Goal: Information Seeking & Learning: Learn about a topic

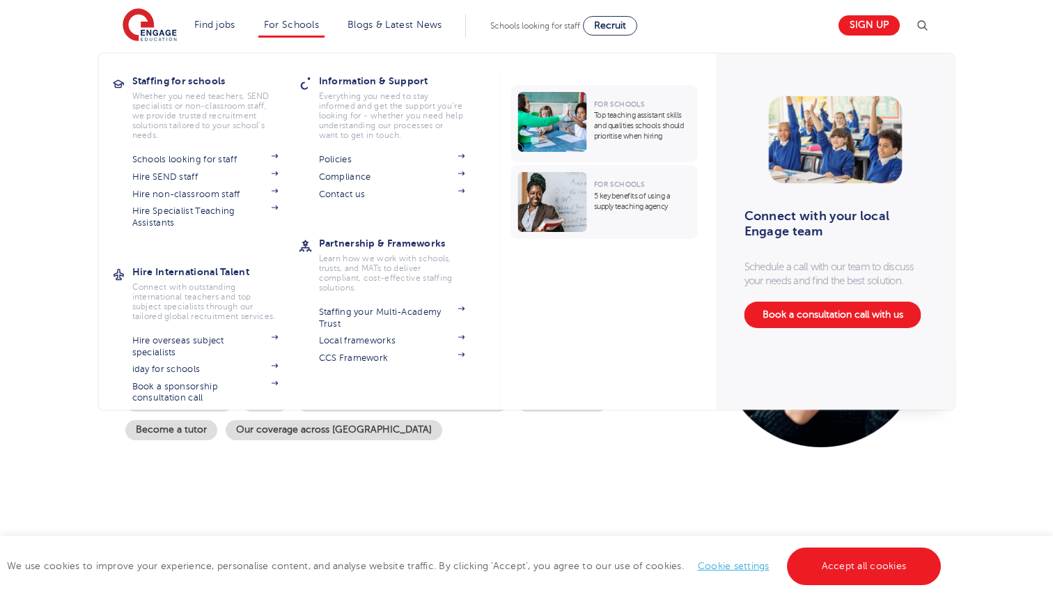
scroll to position [3030, 0]
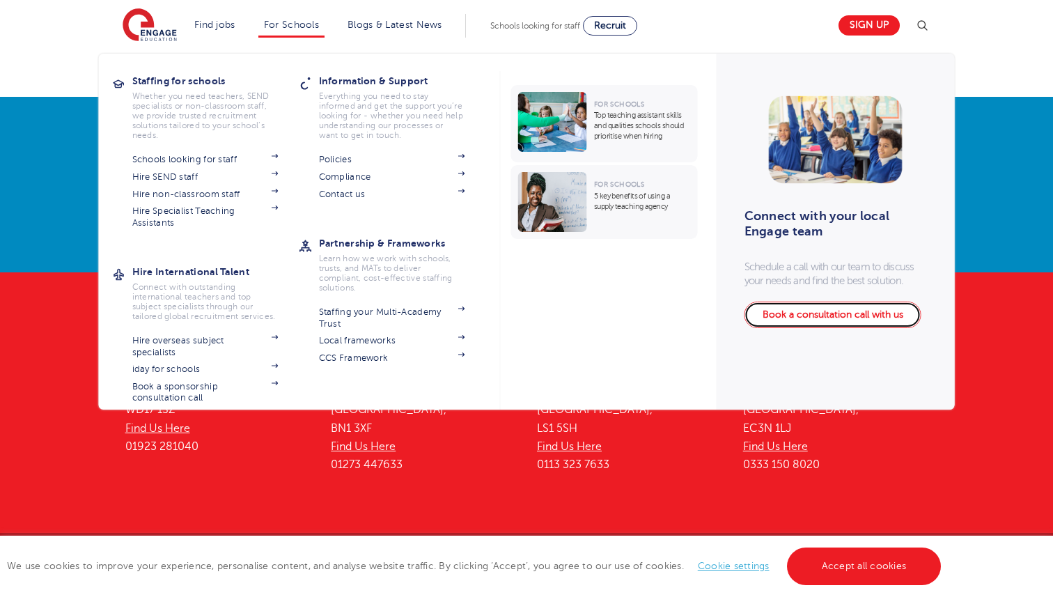
click at [839, 310] on link "Book a consultation call with us" at bounding box center [832, 314] width 177 height 26
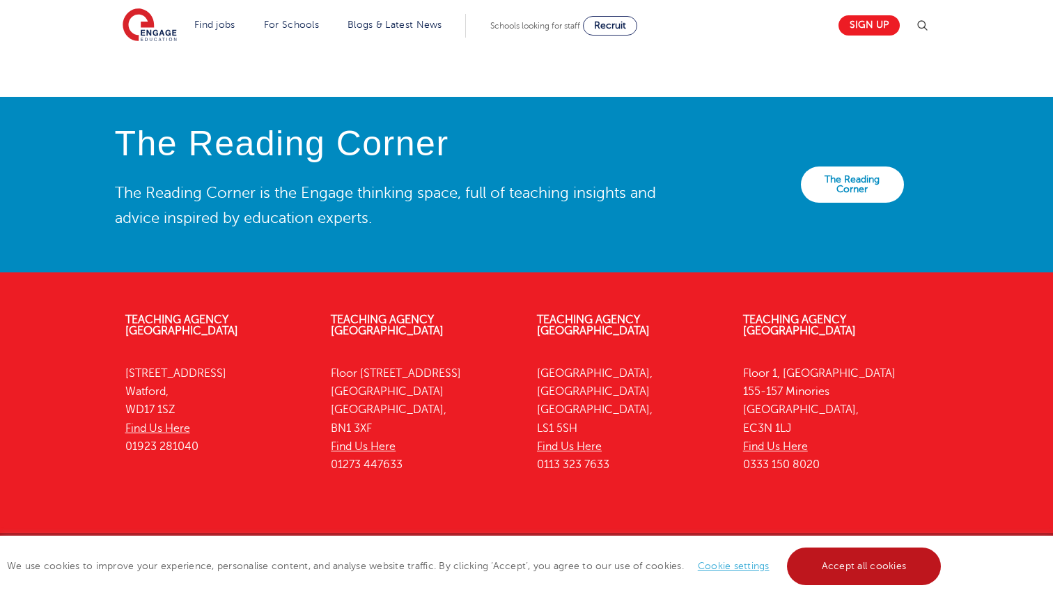
click at [858, 572] on link "Accept all cookies" at bounding box center [864, 566] width 155 height 38
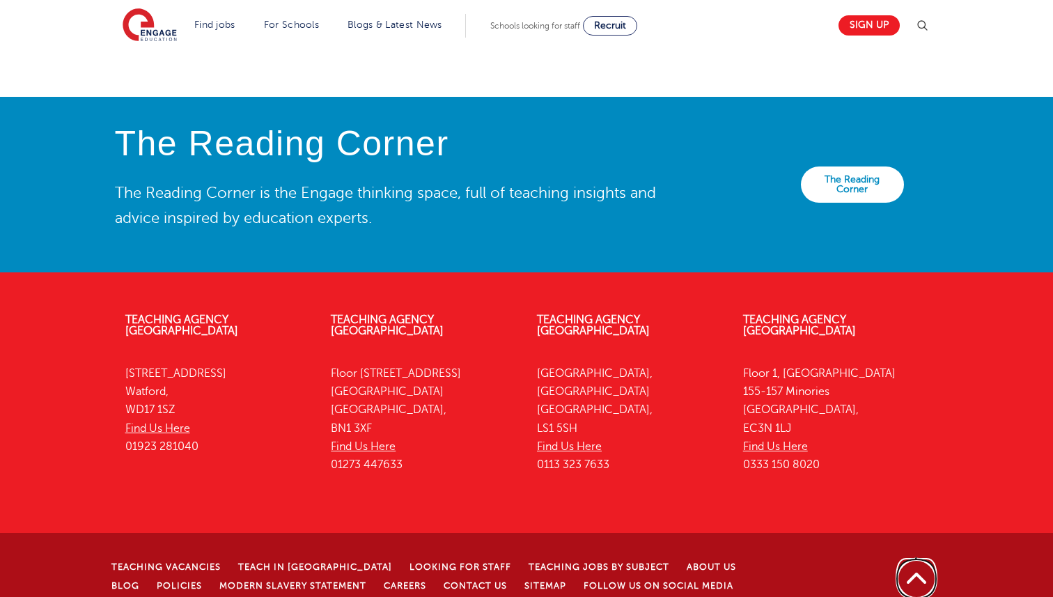
click at [911, 557] on link "Back to top" at bounding box center [916, 578] width 43 height 43
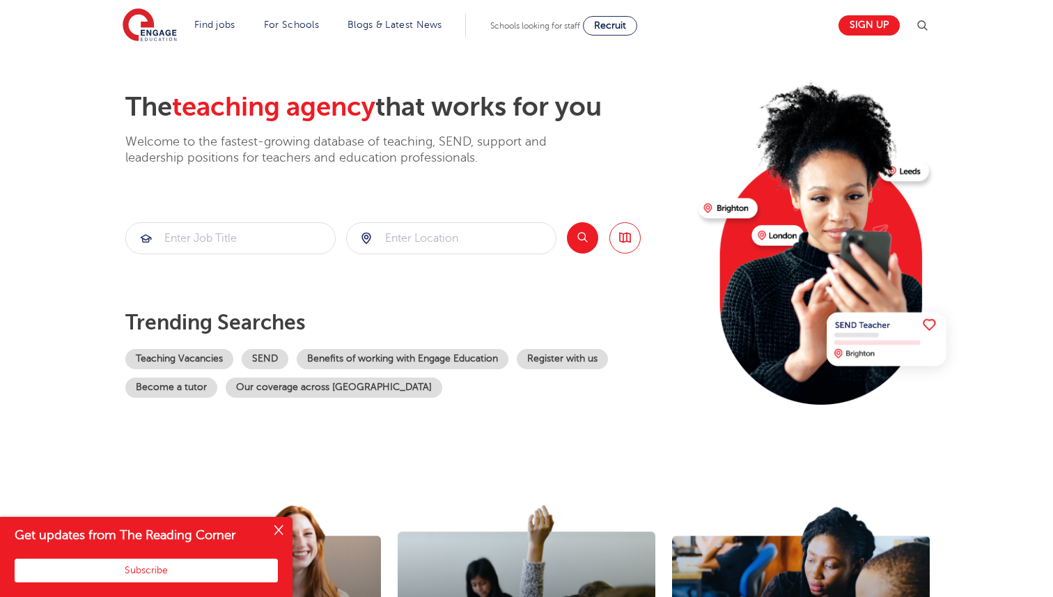
scroll to position [0, 0]
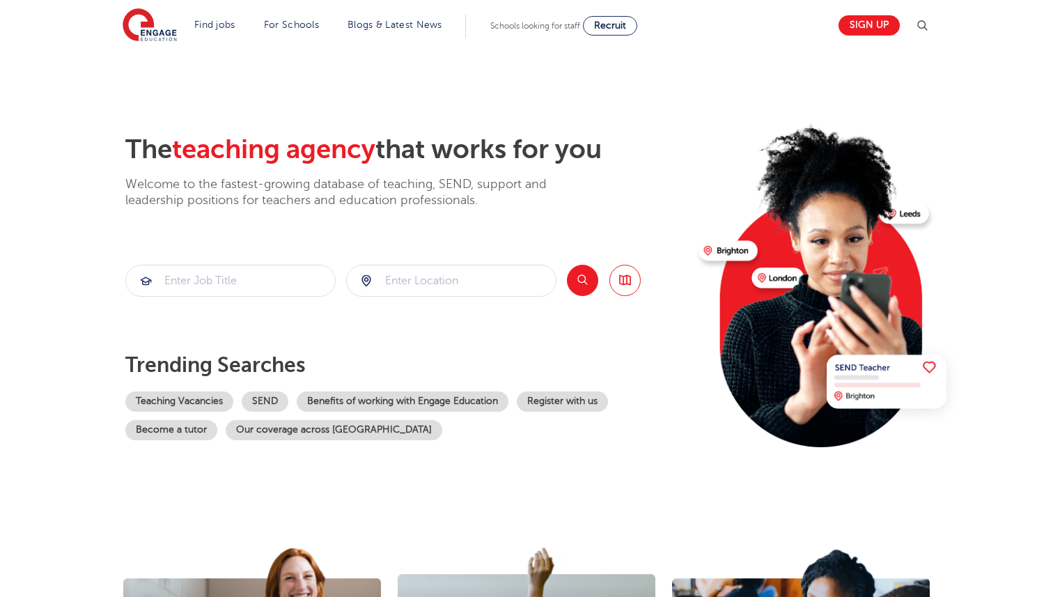
click at [586, 279] on button "Search" at bounding box center [582, 280] width 31 height 31
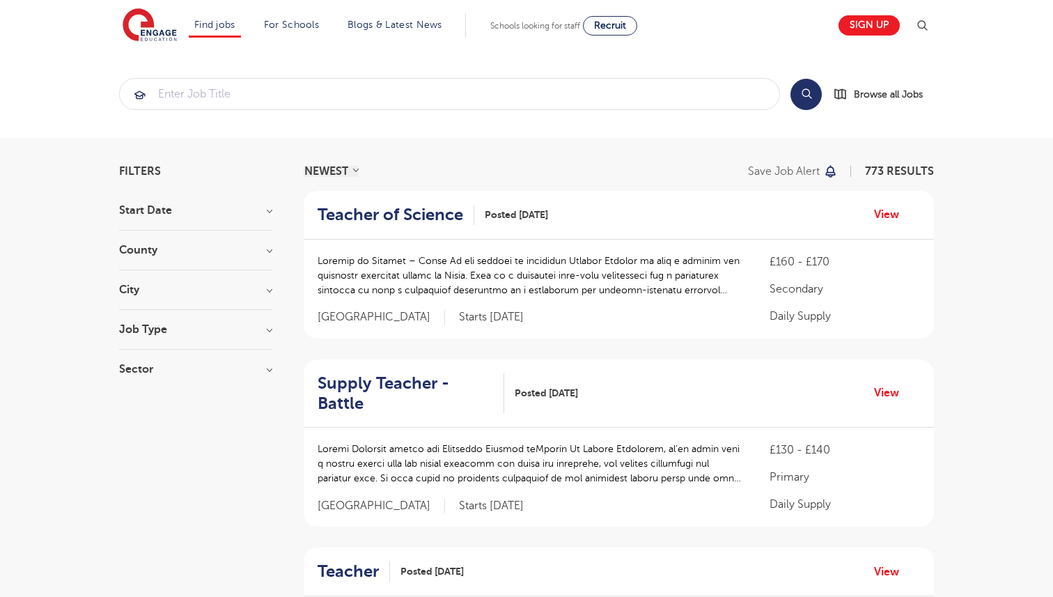
click at [251, 373] on h3 "Sector" at bounding box center [195, 368] width 153 height 11
click at [256, 333] on h3 "Job Type" at bounding box center [195, 329] width 153 height 11
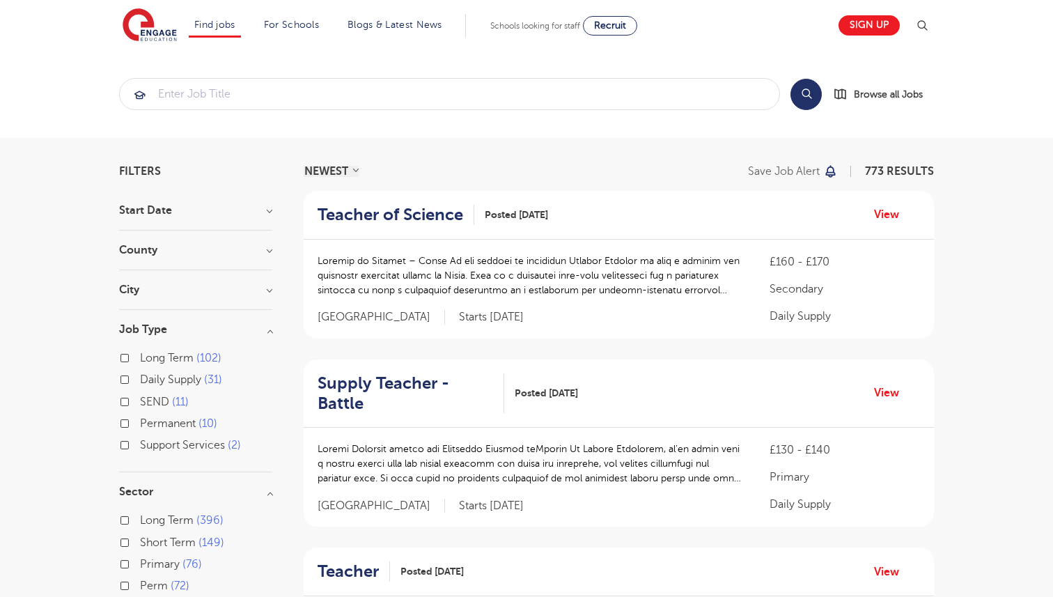
click at [140, 360] on label "Long Term 102" at bounding box center [180, 358] width 81 height 18
click at [140, 360] on input "Long Term 102" at bounding box center [144, 356] width 9 height 9
checkbox input "true"
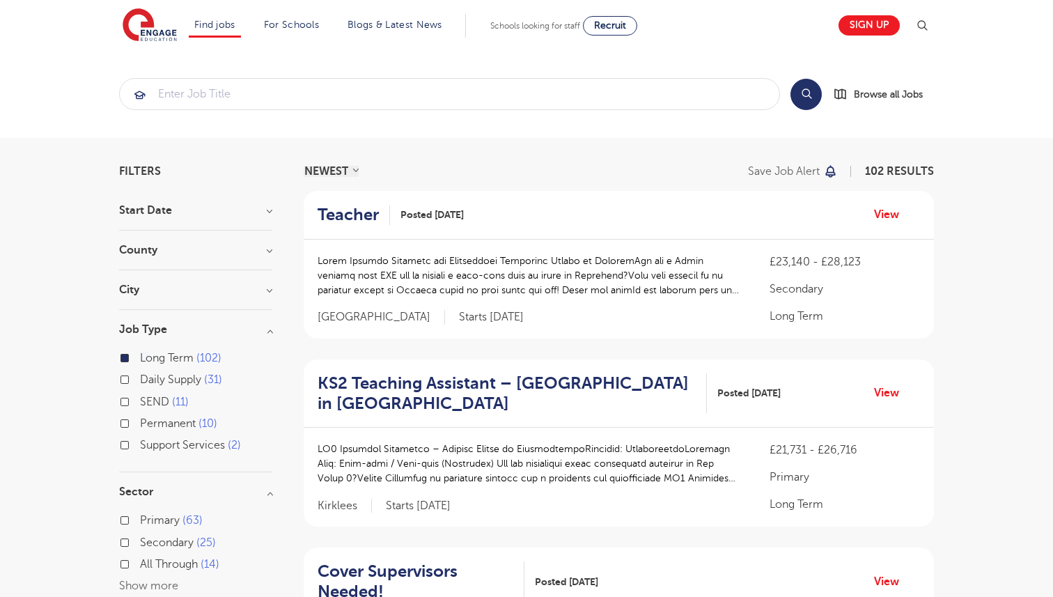
click at [140, 379] on label "Daily Supply 31" at bounding box center [181, 379] width 82 height 18
click at [140, 379] on input "Daily Supply 31" at bounding box center [144, 377] width 9 height 9
checkbox input "true"
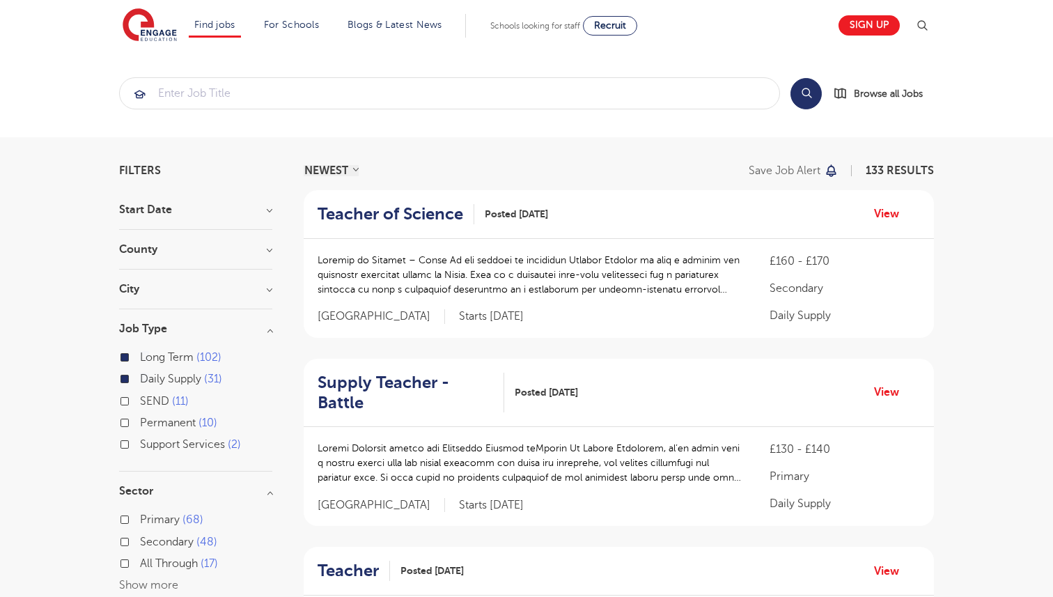
click at [140, 401] on label "SEND 11" at bounding box center [164, 401] width 49 height 18
click at [140, 401] on input "SEND 11" at bounding box center [144, 399] width 9 height 9
checkbox input "true"
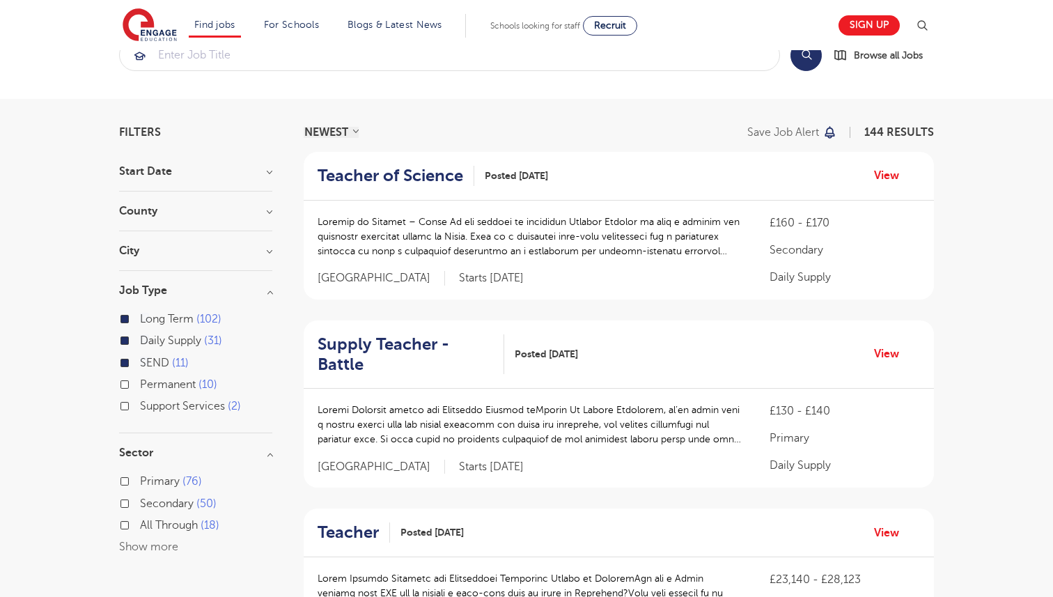
scroll to position [46, 0]
